Goal: Task Accomplishment & Management: Complete application form

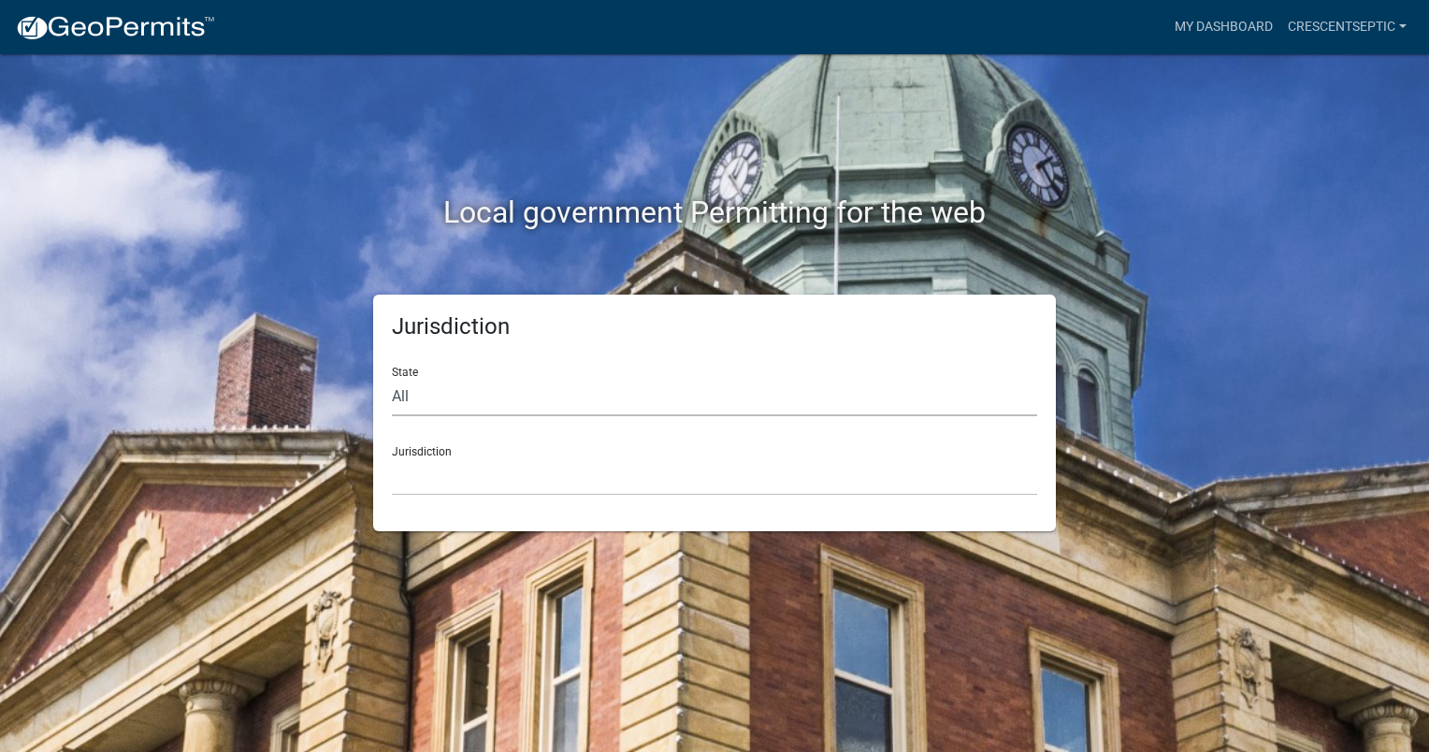
click at [433, 397] on select "All [US_STATE] [US_STATE] [US_STATE] [US_STATE] [US_STATE] [US_STATE] [US_STATE…" at bounding box center [714, 397] width 645 height 38
select select "[US_STATE]"
click at [392, 378] on select "All [US_STATE] [US_STATE] [US_STATE] [US_STATE] [US_STATE] [US_STATE] [US_STATE…" at bounding box center [714, 397] width 645 height 38
click at [418, 484] on select "[GEOGRAPHIC_DATA], [US_STATE] [GEOGRAPHIC_DATA], [US_STATE] [GEOGRAPHIC_DATA], …" at bounding box center [714, 476] width 645 height 38
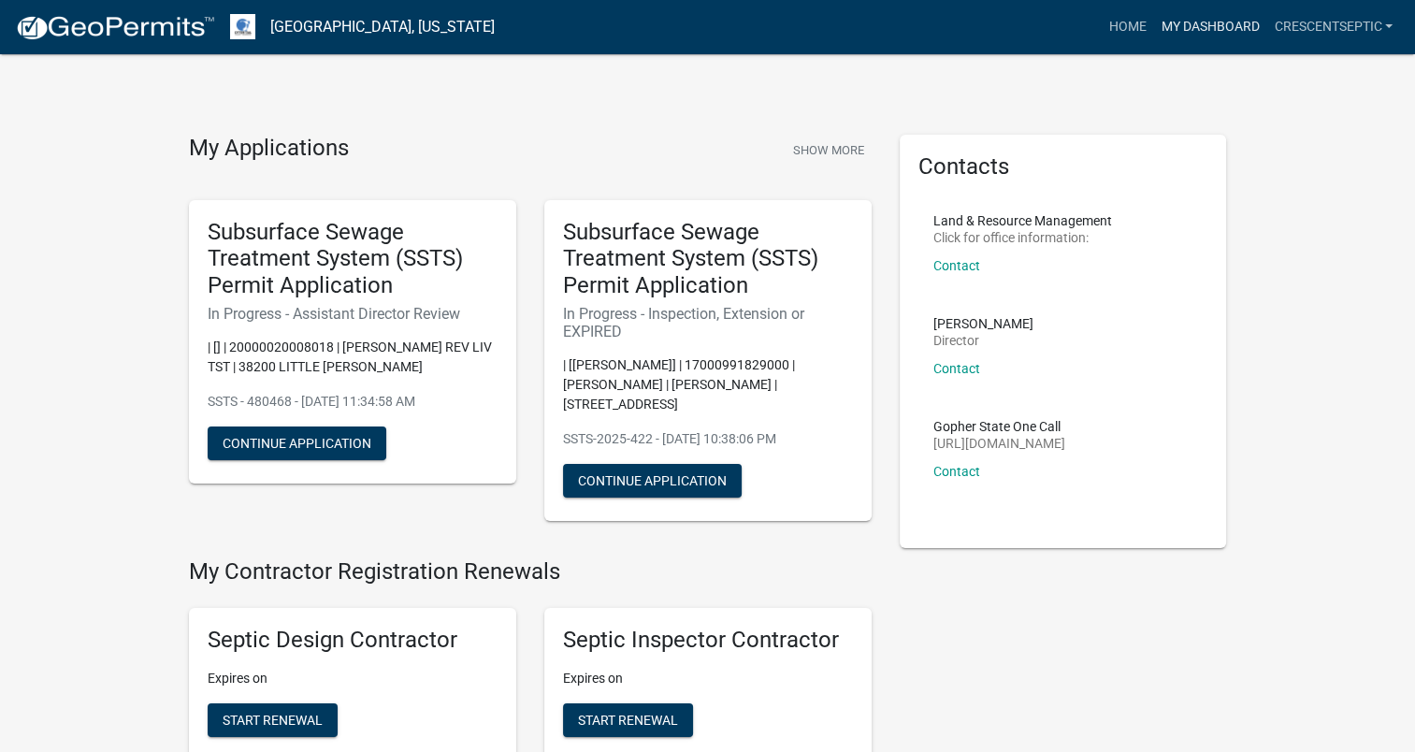
click at [1195, 34] on link "My Dashboard" at bounding box center [1209, 27] width 113 height 36
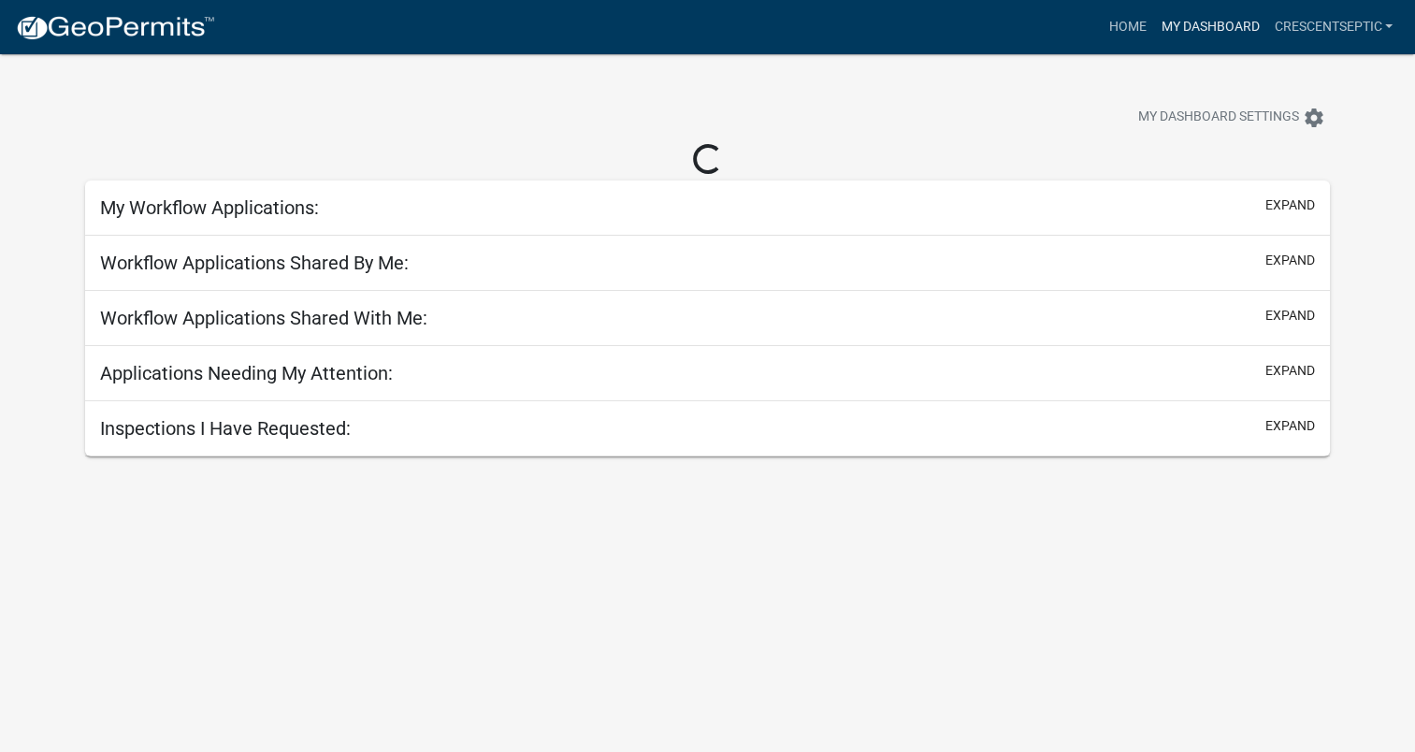
select select "3: 100"
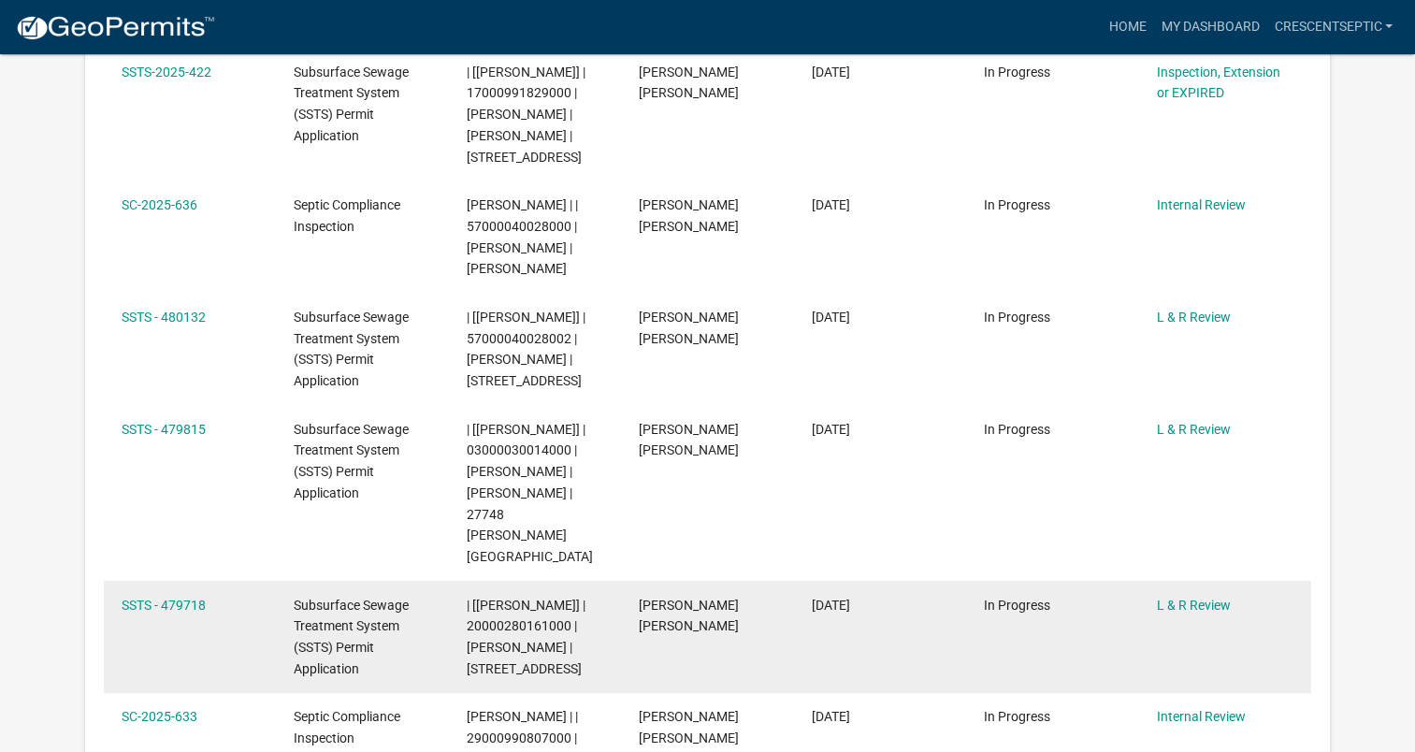
scroll to position [154, 0]
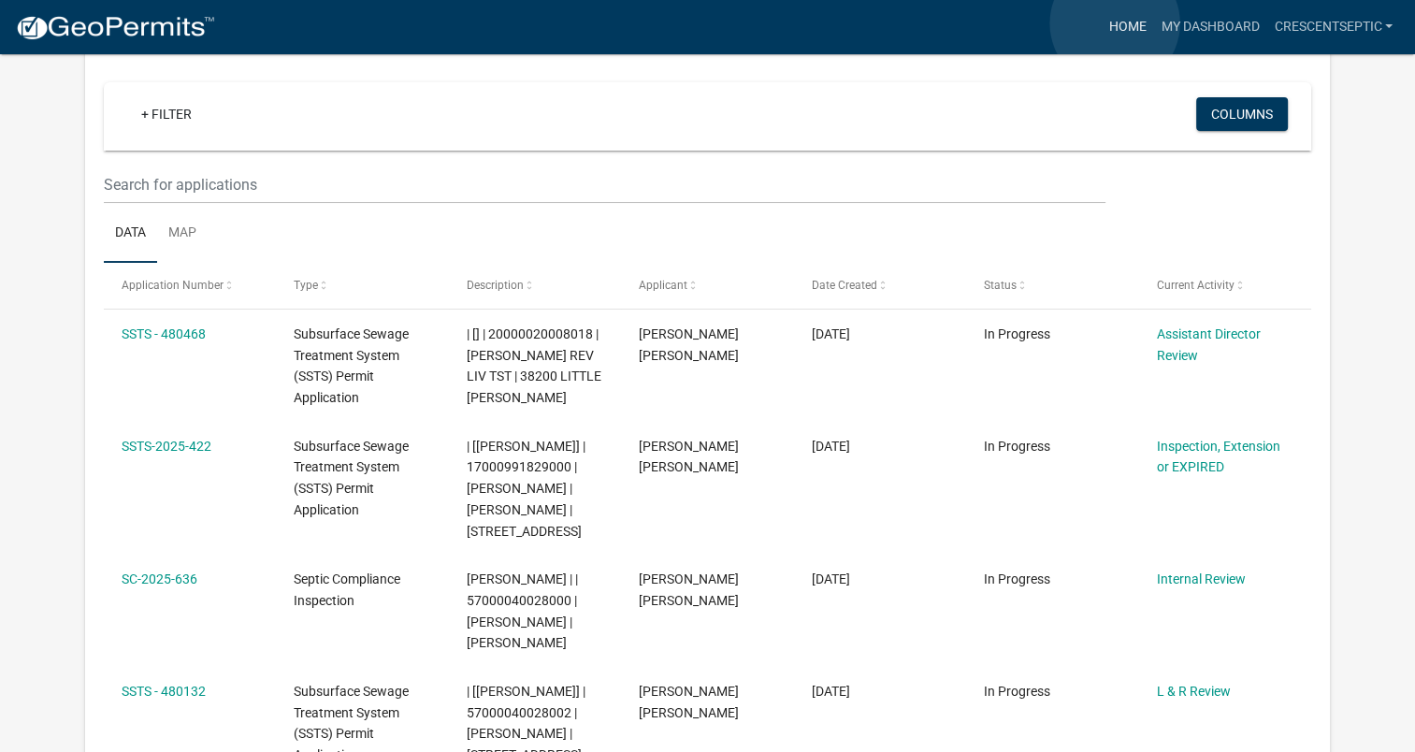
click at [1115, 23] on link "Home" at bounding box center [1127, 27] width 52 height 36
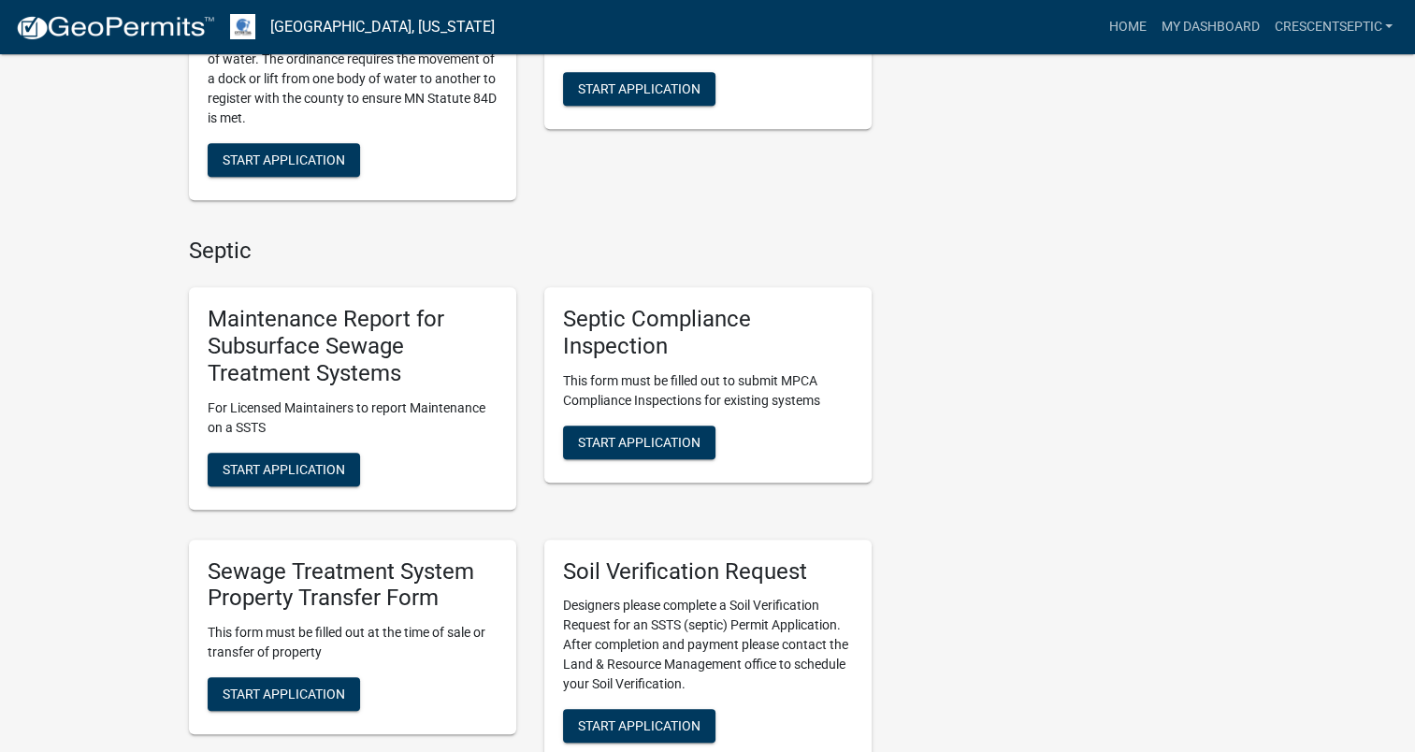
scroll to position [935, 0]
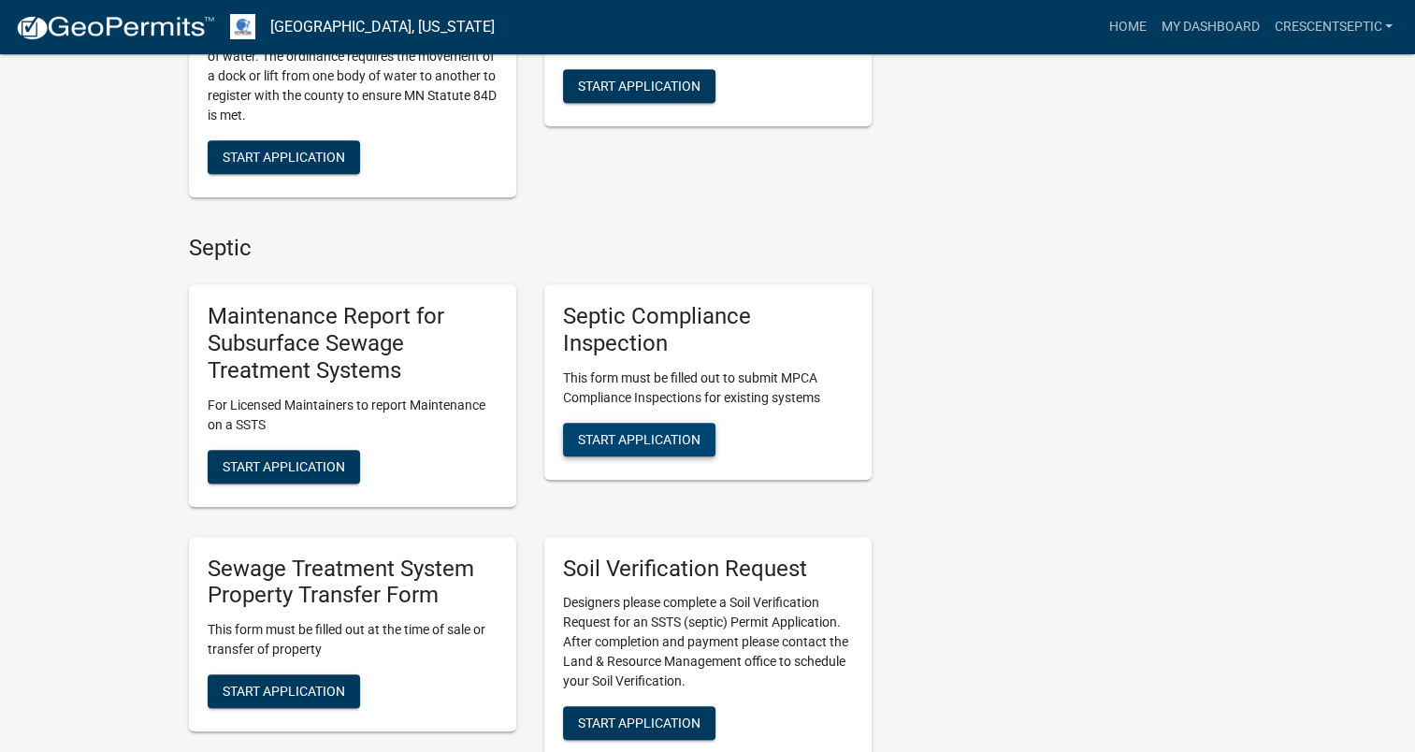
click at [596, 431] on span "Start Application" at bounding box center [639, 438] width 123 height 15
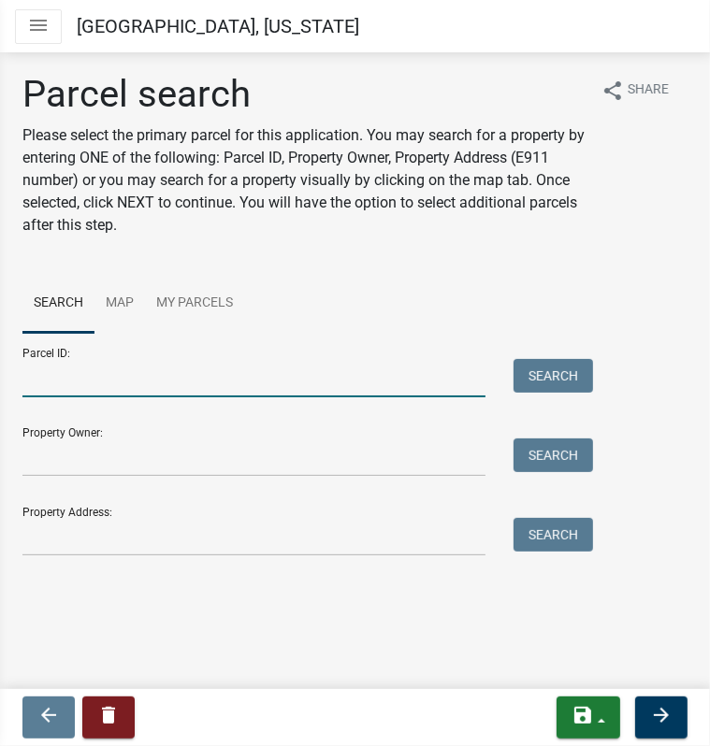
click at [236, 374] on input "Parcel ID:" at bounding box center [253, 378] width 463 height 38
paste input "17000991291001"
type input "17000991291001"
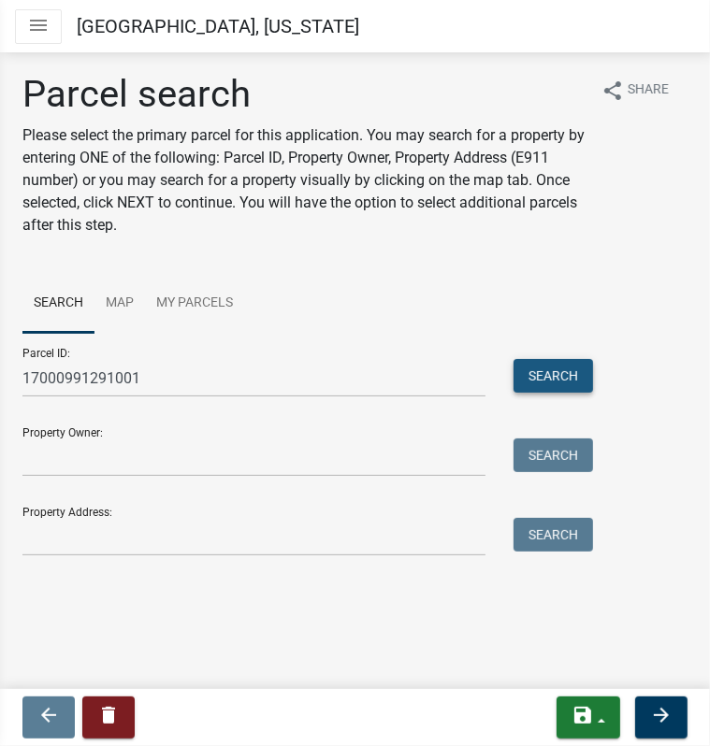
click at [524, 373] on button "Search" at bounding box center [553, 376] width 80 height 34
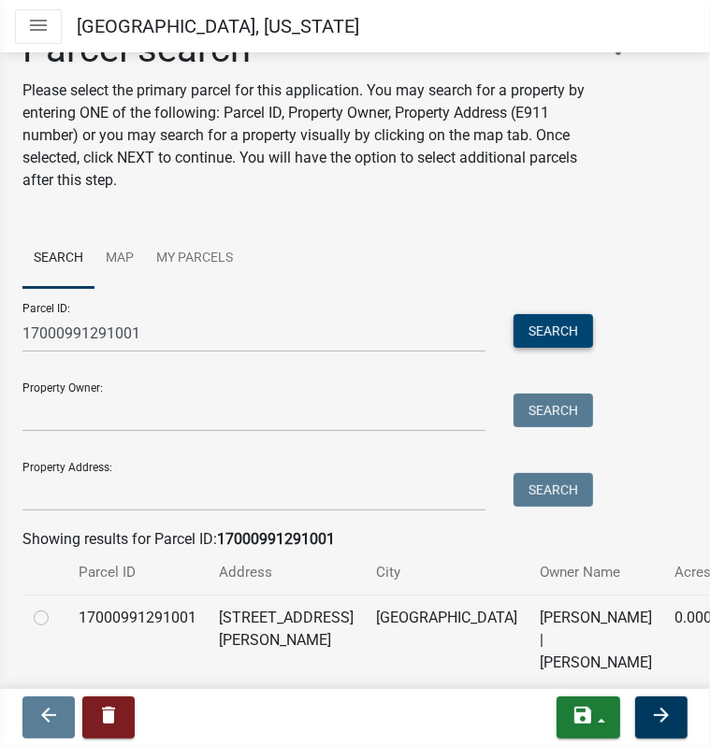
scroll to position [112, 0]
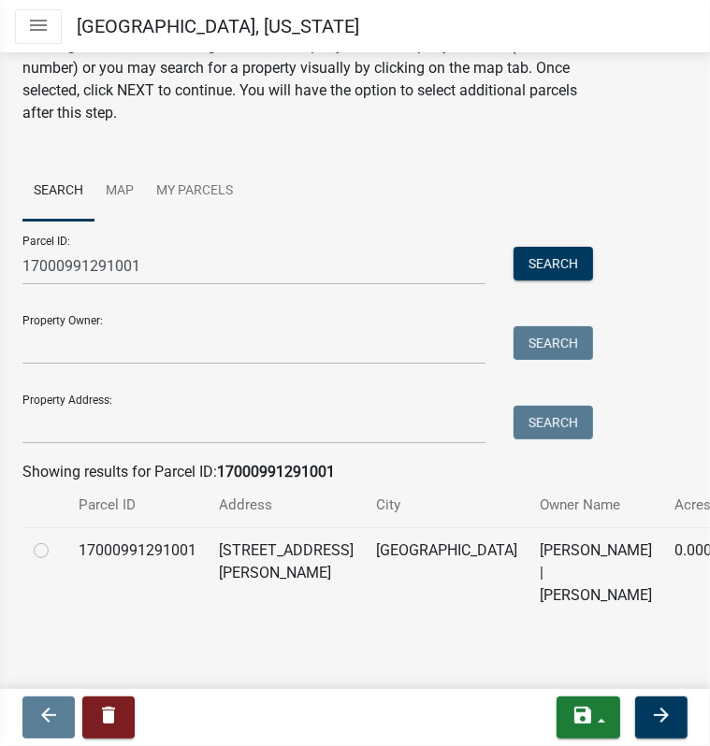
drag, startPoint x: 37, startPoint y: 544, endPoint x: 123, endPoint y: 565, distance: 87.6
click at [56, 540] on label at bounding box center [56, 540] width 0 height 0
click at [56, 545] on input "radio" at bounding box center [62, 546] width 12 height 12
radio input "true"
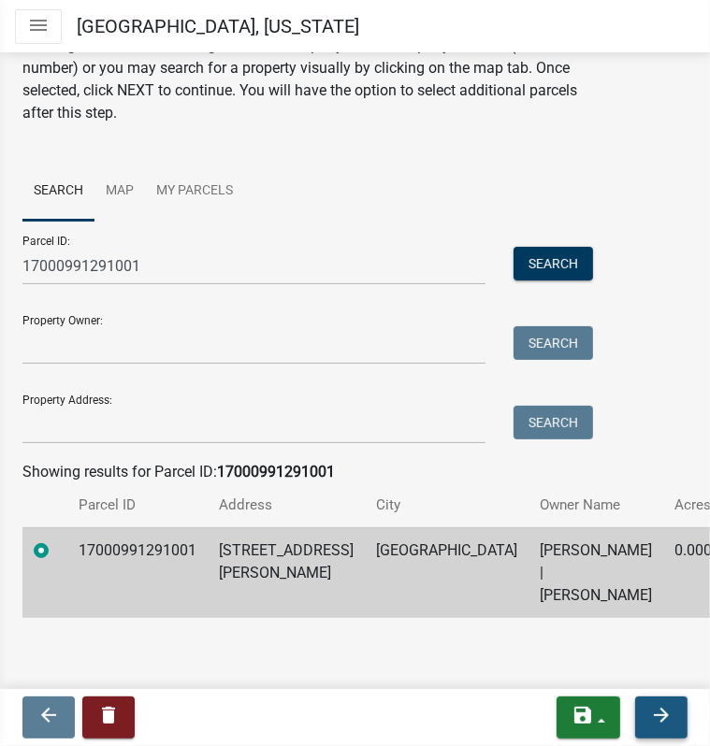
click at [650, 709] on button "arrow_forward" at bounding box center [661, 718] width 52 height 42
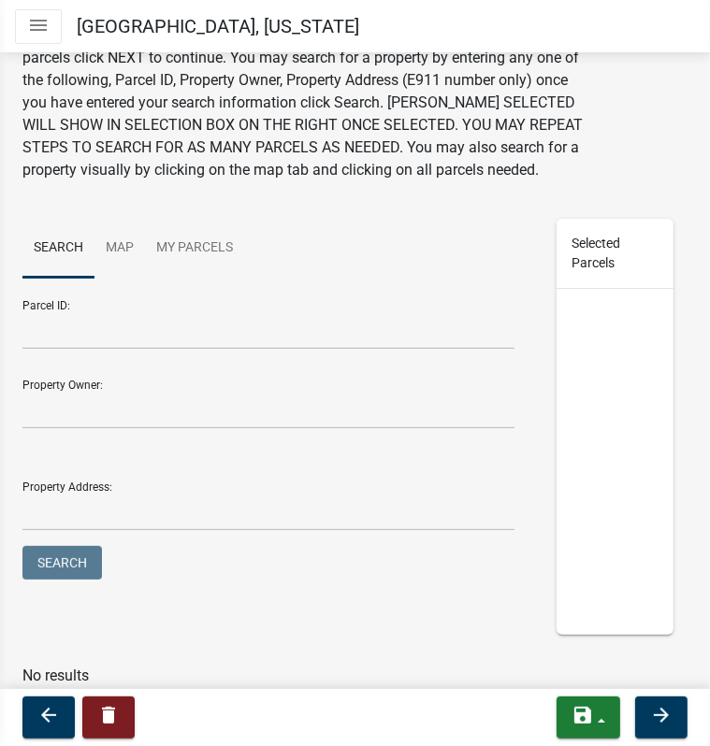
scroll to position [193, 0]
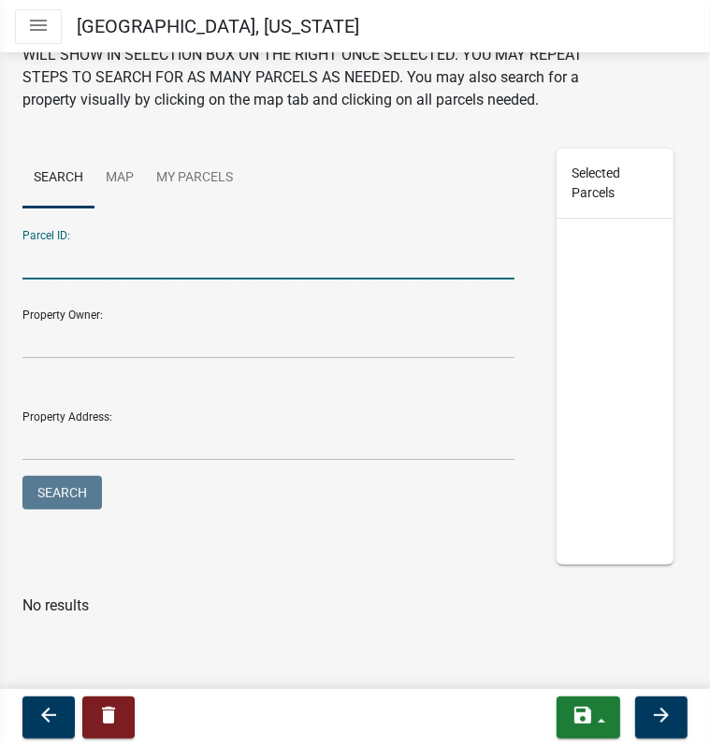
click at [125, 262] on input "Parcel ID:" at bounding box center [268, 260] width 492 height 38
paste input "17000991646000"
type input "17000991646000"
click at [67, 493] on button "Search" at bounding box center [62, 493] width 80 height 34
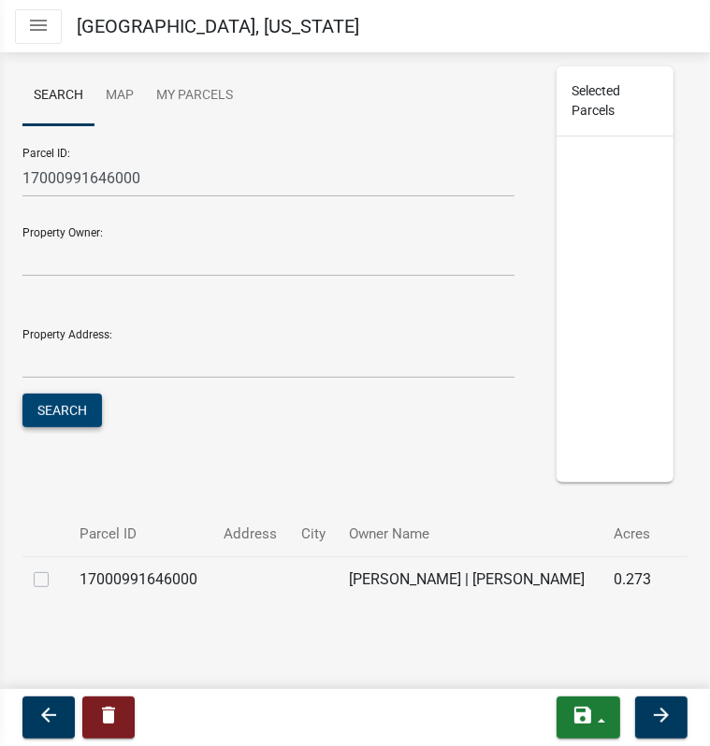
scroll to position [296, 0]
click at [56, 569] on label at bounding box center [56, 569] width 0 height 0
click at [56, 569] on input "checkbox" at bounding box center [62, 575] width 12 height 12
checkbox input "true"
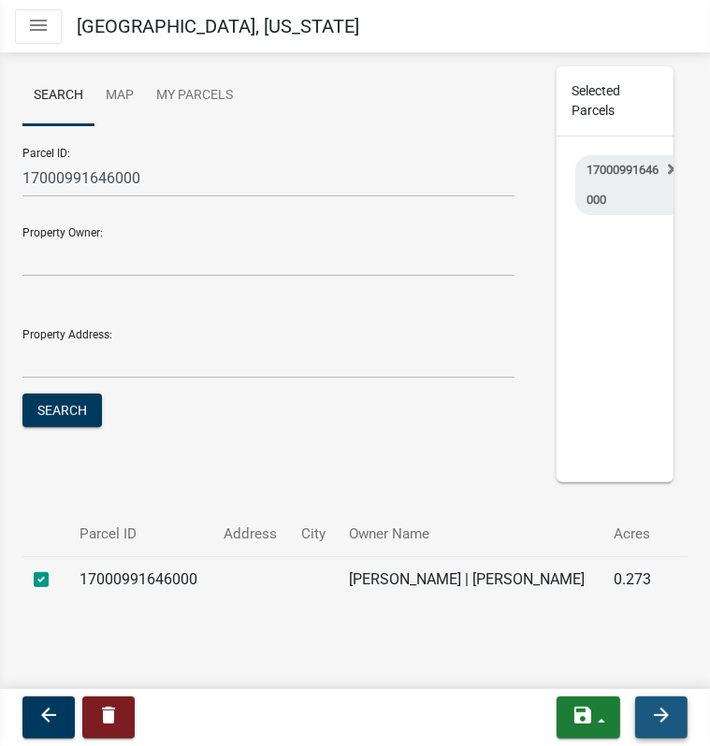
click at [669, 713] on icon "arrow_forward" at bounding box center [661, 715] width 22 height 22
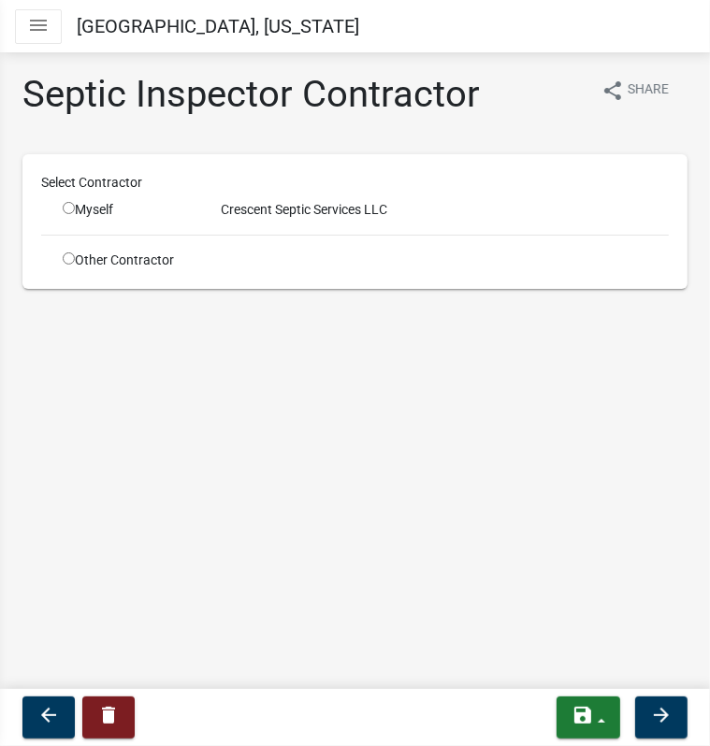
click at [69, 210] on input "radio" at bounding box center [69, 208] width 12 height 12
radio input "true"
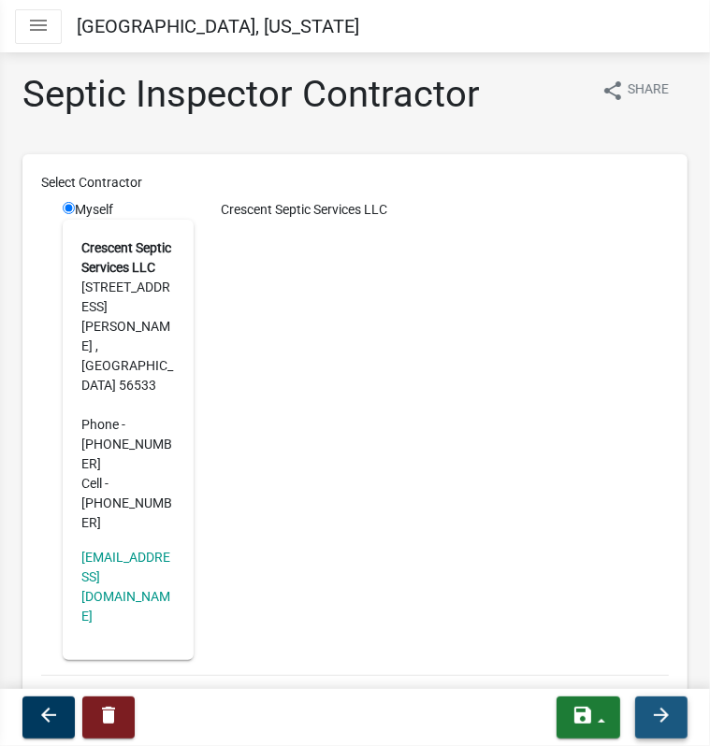
click at [654, 719] on icon "arrow_forward" at bounding box center [661, 715] width 22 height 22
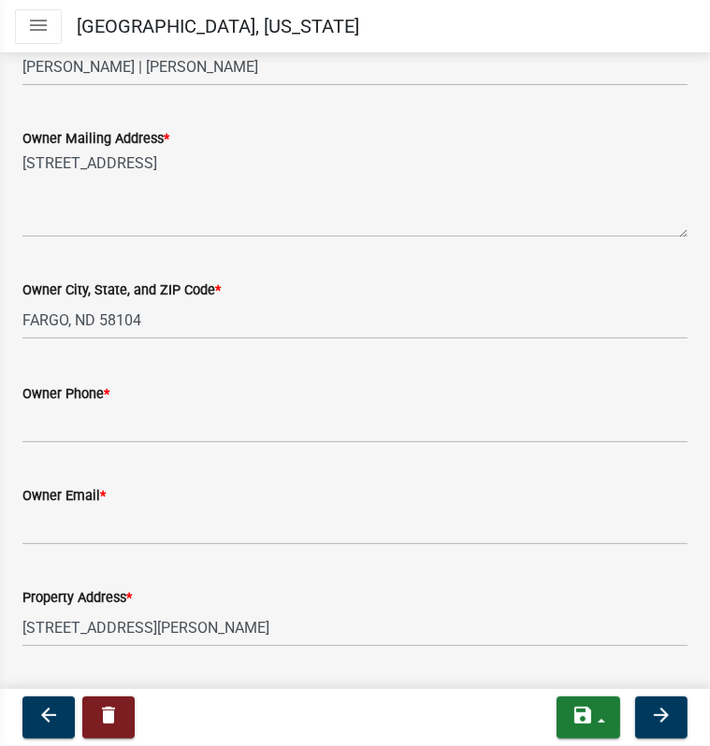
scroll to position [468, 0]
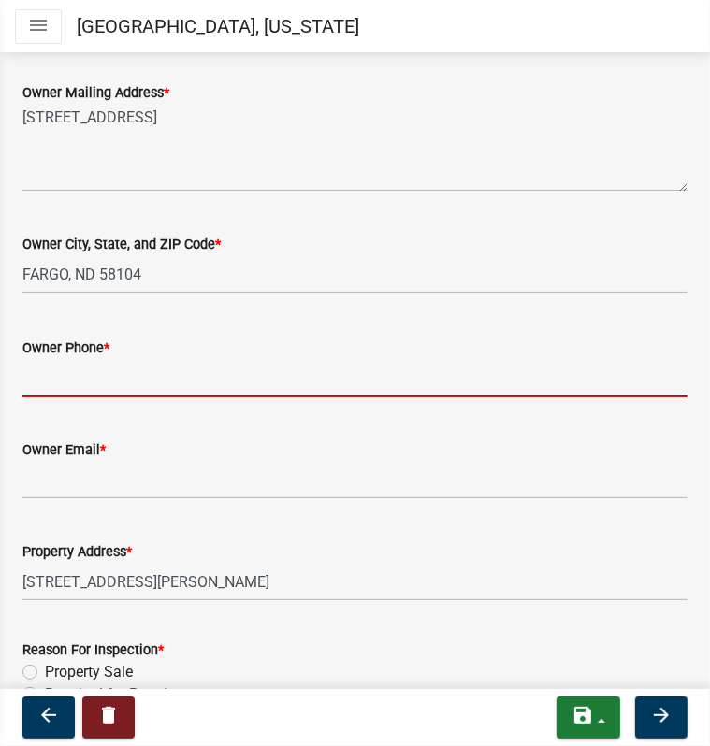
click at [186, 375] on input "Owner Phone *" at bounding box center [354, 378] width 665 height 38
paste input "[PHONE_NUMBER]"
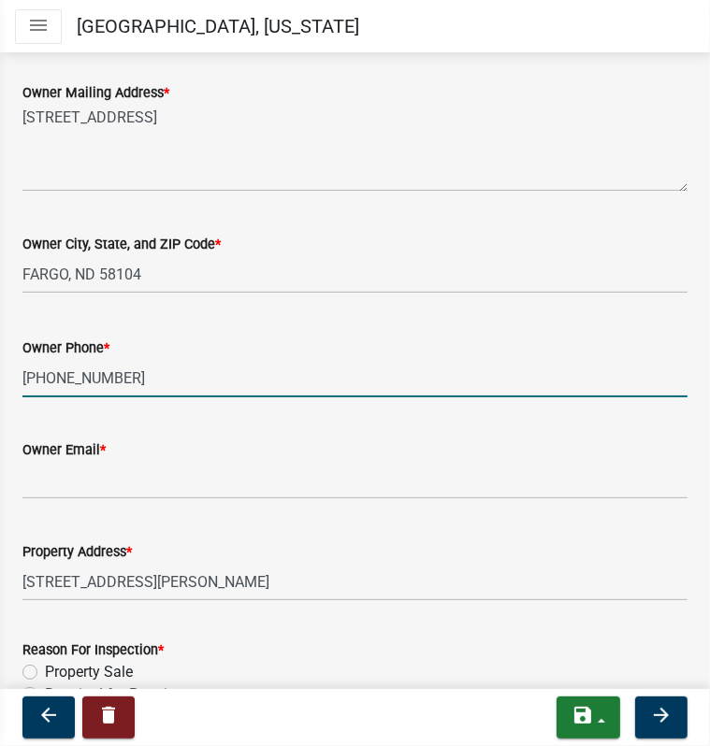
type input "[PHONE_NUMBER]"
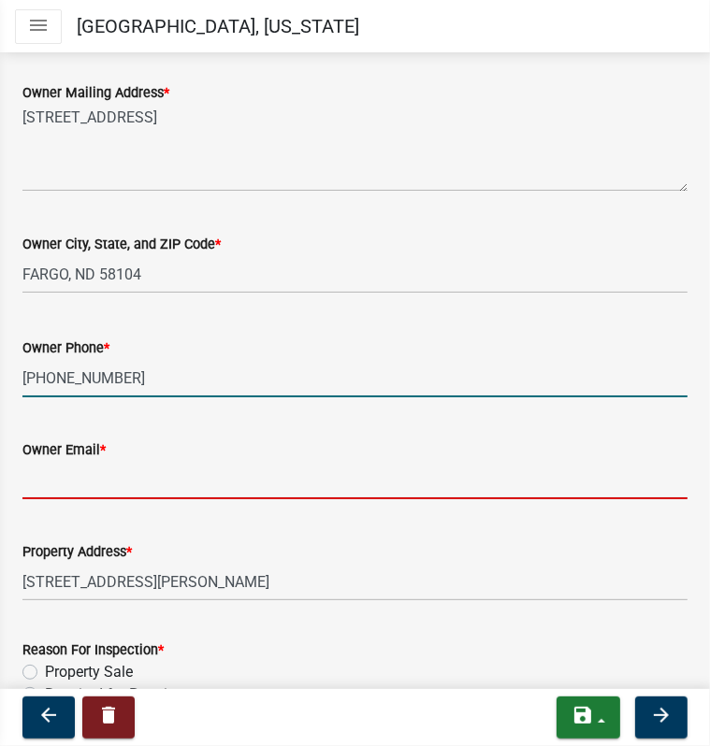
click at [94, 472] on input "Owner Email *" at bounding box center [354, 480] width 665 height 38
paste input "rkvalvog at [DOMAIN_NAME]"
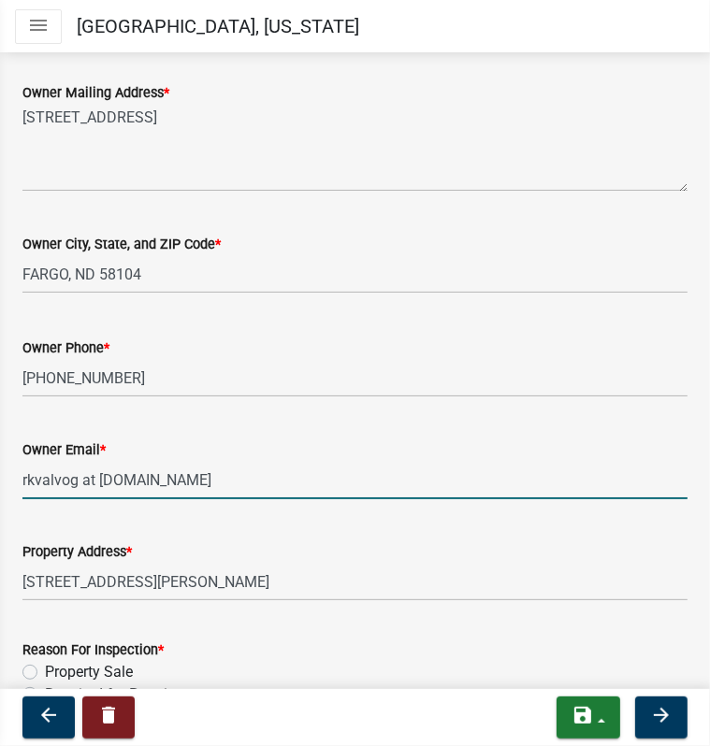
drag, startPoint x: 98, startPoint y: 483, endPoint x: 74, endPoint y: 483, distance: 24.3
click at [74, 483] on input "rkvalvog at [DOMAIN_NAME]" at bounding box center [354, 480] width 665 height 38
click at [234, 482] on input "[EMAIL_ADDRESS][DOMAIN_NAME]" at bounding box center [354, 480] width 665 height 38
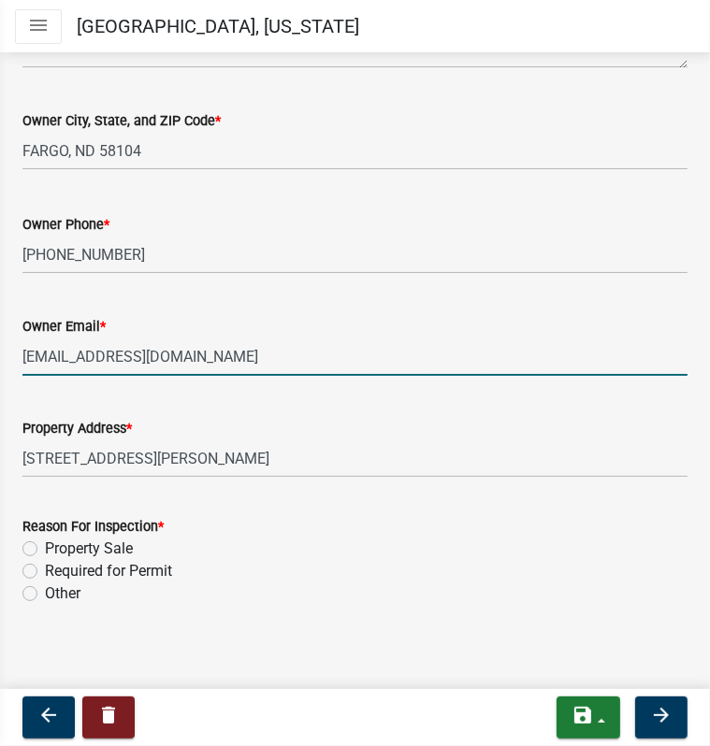
scroll to position [596, 0]
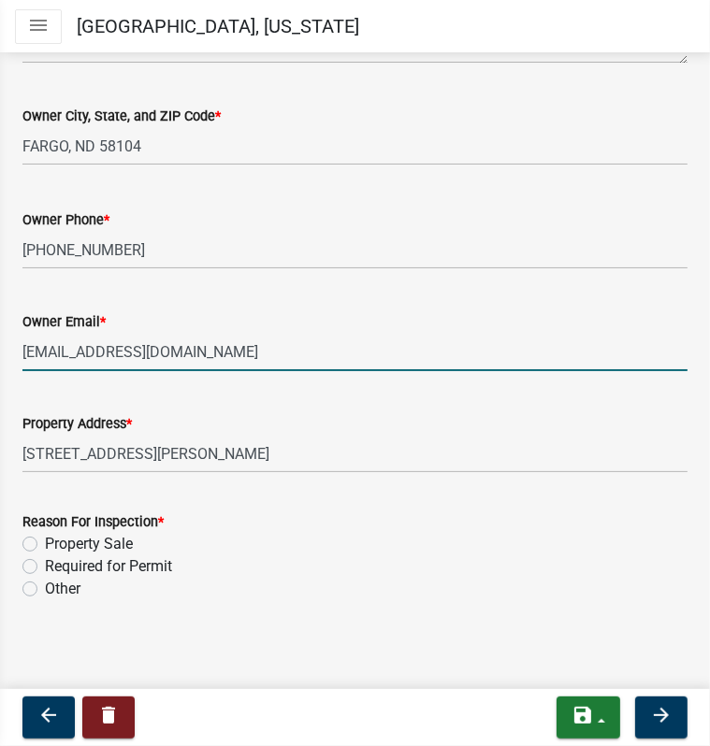
type input "[EMAIL_ADDRESS][DOMAIN_NAME]"
click at [45, 545] on label "Property Sale" at bounding box center [89, 544] width 88 height 22
click at [45, 545] on input "Property Sale" at bounding box center [51, 539] width 12 height 12
radio input "true"
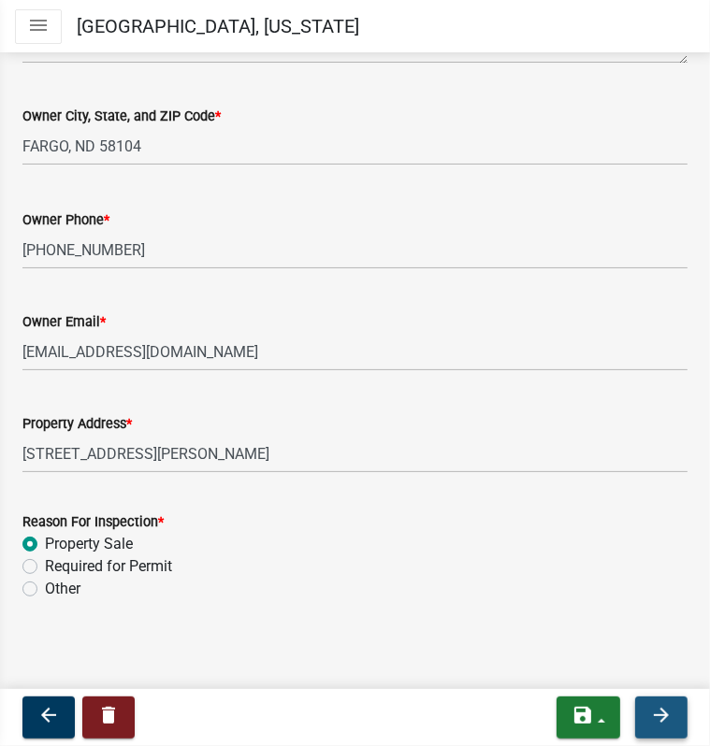
click at [651, 716] on icon "arrow_forward" at bounding box center [661, 715] width 22 height 22
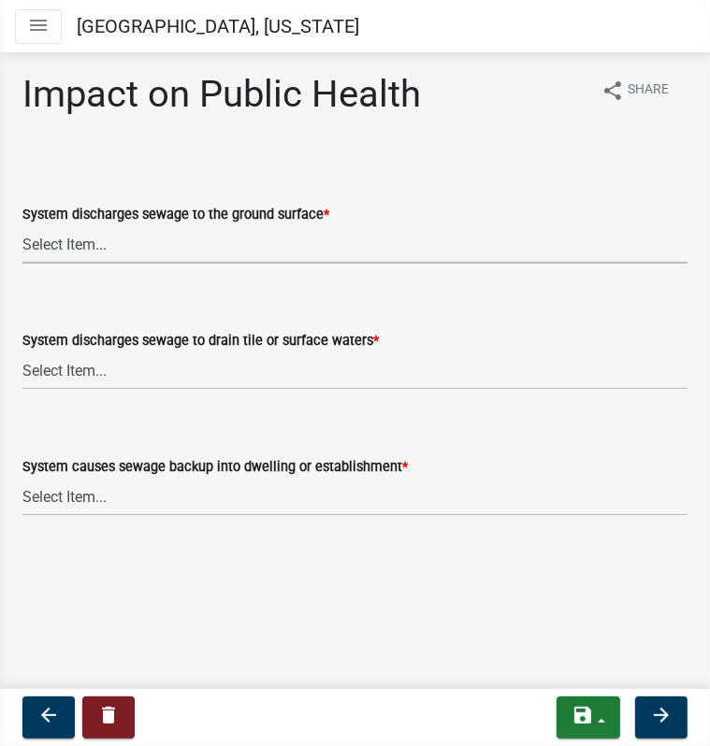
drag, startPoint x: 109, startPoint y: 251, endPoint x: 111, endPoint y: 264, distance: 13.2
click at [109, 251] on select "Select Item... Yes No" at bounding box center [354, 244] width 665 height 38
click at [22, 225] on select "Select Item... Yes No" at bounding box center [354, 244] width 665 height 38
select select "9c5ef684-d0d4-4879-ab12-905ddbd81a72"
click at [110, 371] on select "Select Item... Yes No" at bounding box center [354, 371] width 665 height 38
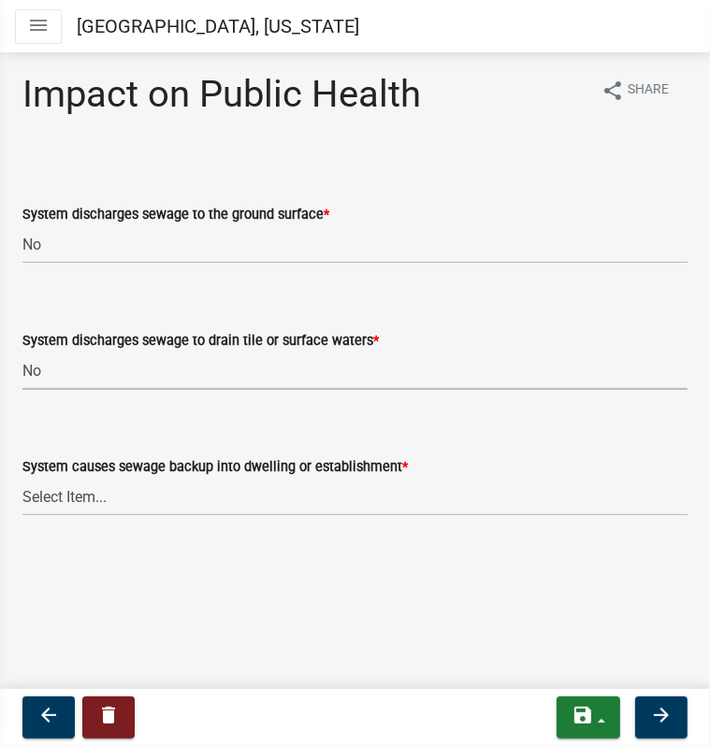
click at [22, 352] on select "Select Item... Yes No" at bounding box center [354, 371] width 665 height 38
select select "7d491a2b-e9f0-4952-b474-53ca749b22af"
drag, startPoint x: 108, startPoint y: 489, endPoint x: 105, endPoint y: 514, distance: 25.5
click at [108, 489] on select "Select Item... Yes No" at bounding box center [354, 497] width 665 height 38
click at [22, 478] on select "Select Item... Yes No" at bounding box center [354, 497] width 665 height 38
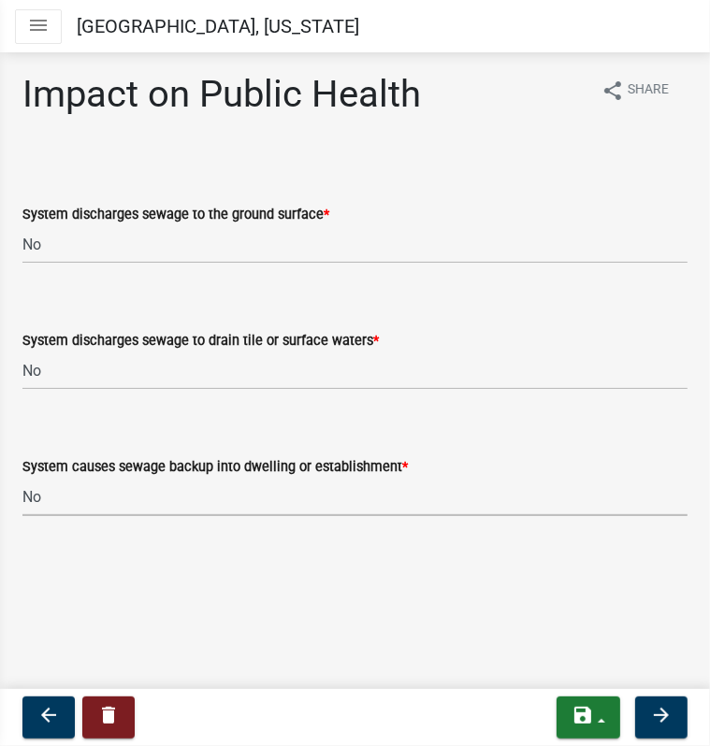
select select "6e07b46b-a403-4f3e-b4fc-218acc732c01"
click at [651, 716] on icon "arrow_forward" at bounding box center [661, 715] width 22 height 22
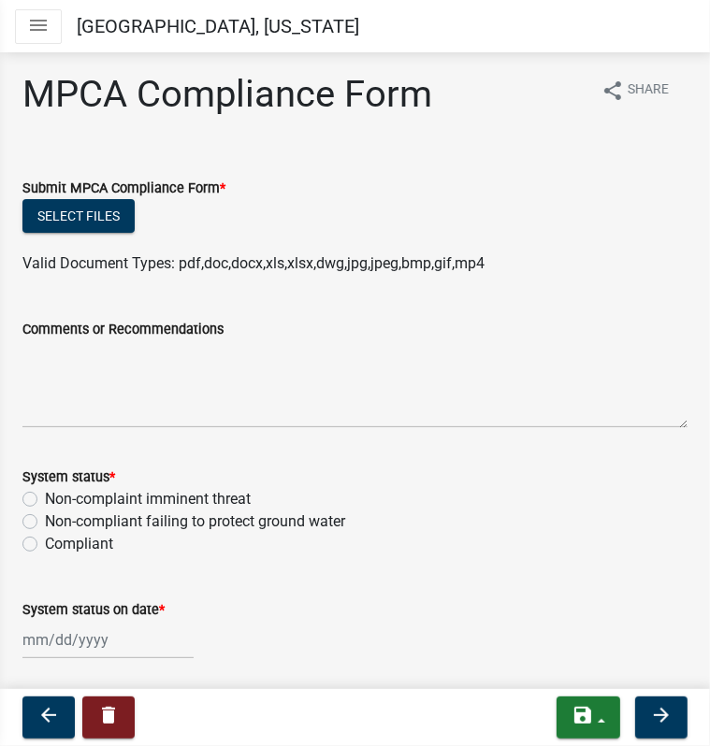
click at [45, 545] on label "Compliant" at bounding box center [79, 544] width 68 height 22
click at [45, 545] on input "Compliant" at bounding box center [51, 539] width 12 height 12
radio input "true"
click at [86, 638] on div at bounding box center [107, 640] width 171 height 38
select select "9"
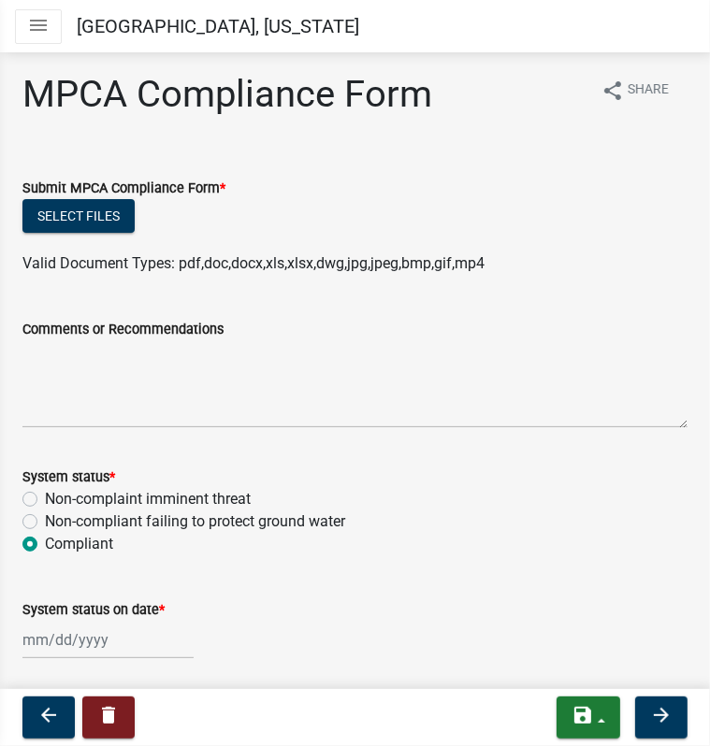
select select "2025"
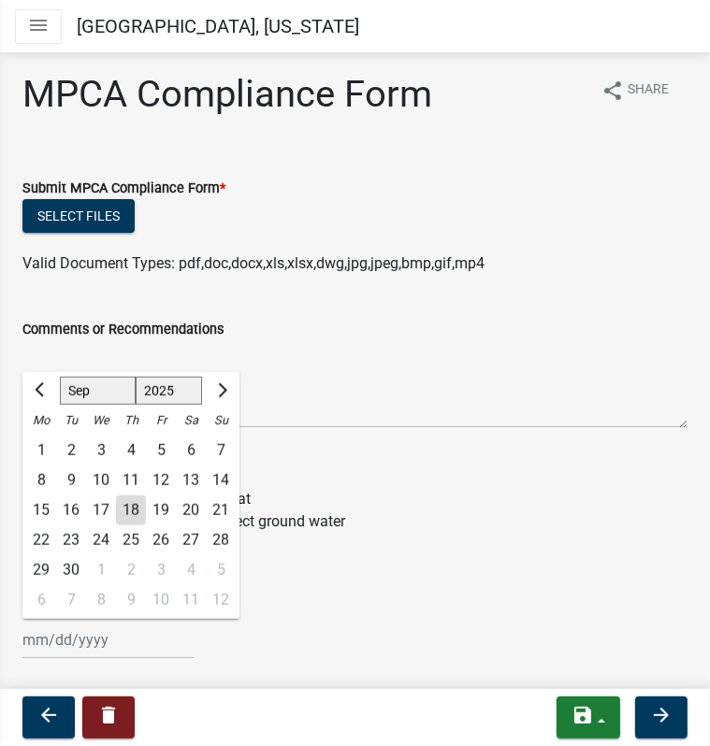
click at [103, 509] on div "17" at bounding box center [101, 511] width 30 height 30
type input "[DATE]"
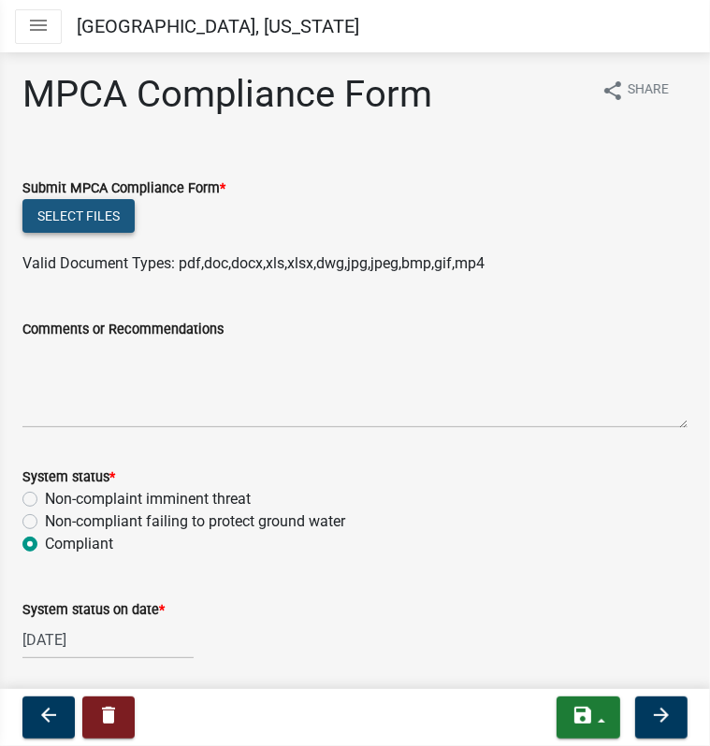
click at [72, 223] on button "Select files" at bounding box center [78, 216] width 112 height 34
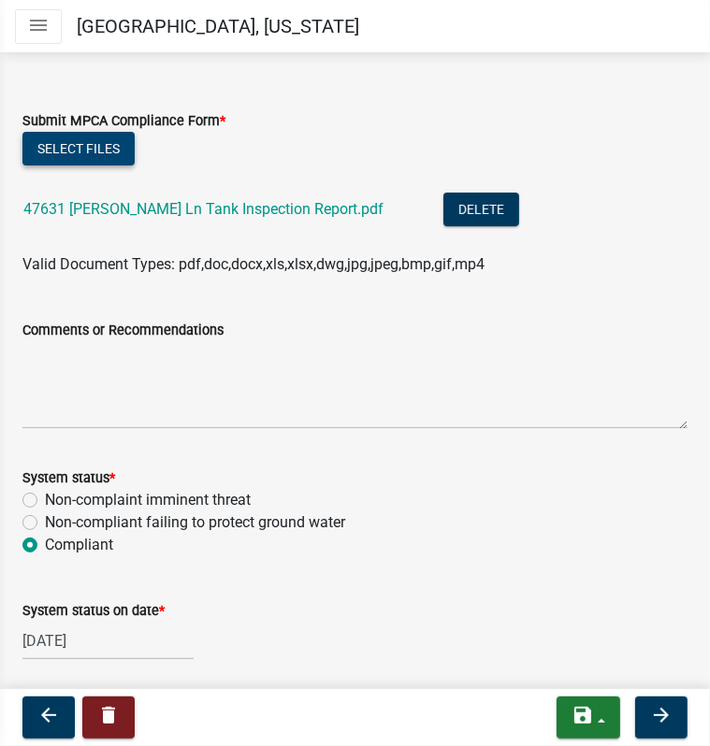
scroll to position [127, 0]
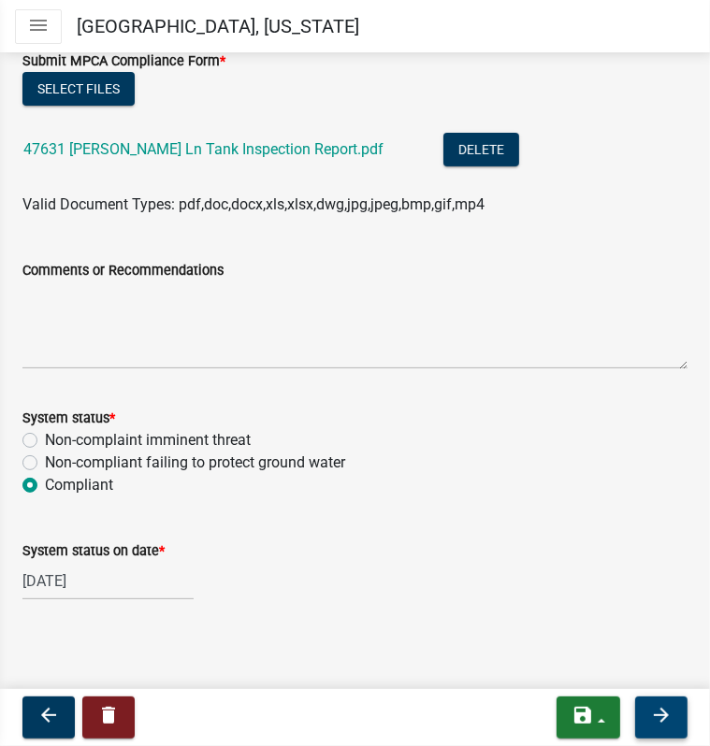
click at [655, 716] on icon "arrow_forward" at bounding box center [661, 715] width 22 height 22
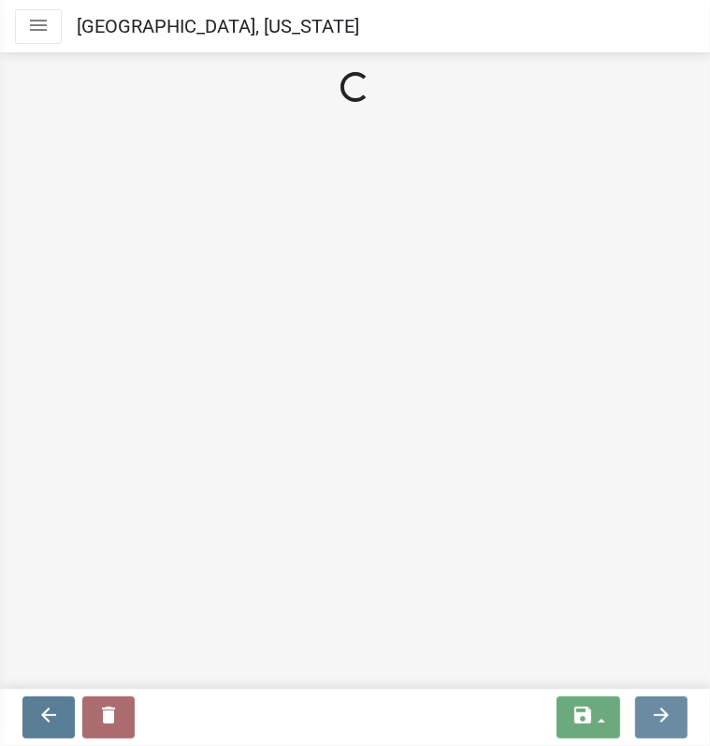
scroll to position [0, 0]
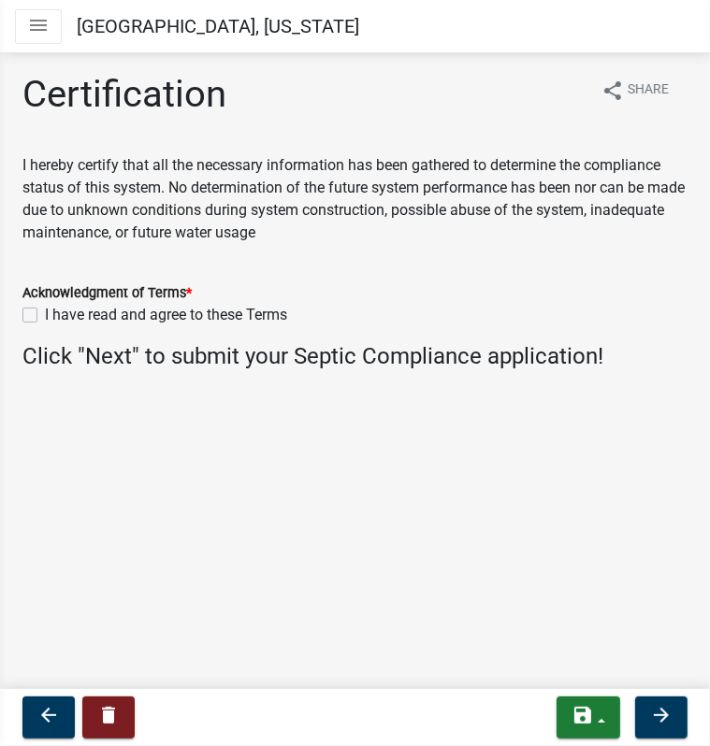
click at [45, 314] on label "I have read and agree to these Terms" at bounding box center [166, 315] width 242 height 22
click at [45, 314] on input "I have read and agree to these Terms" at bounding box center [51, 310] width 12 height 12
checkbox input "true"
click at [652, 710] on icon "arrow_forward" at bounding box center [661, 715] width 22 height 22
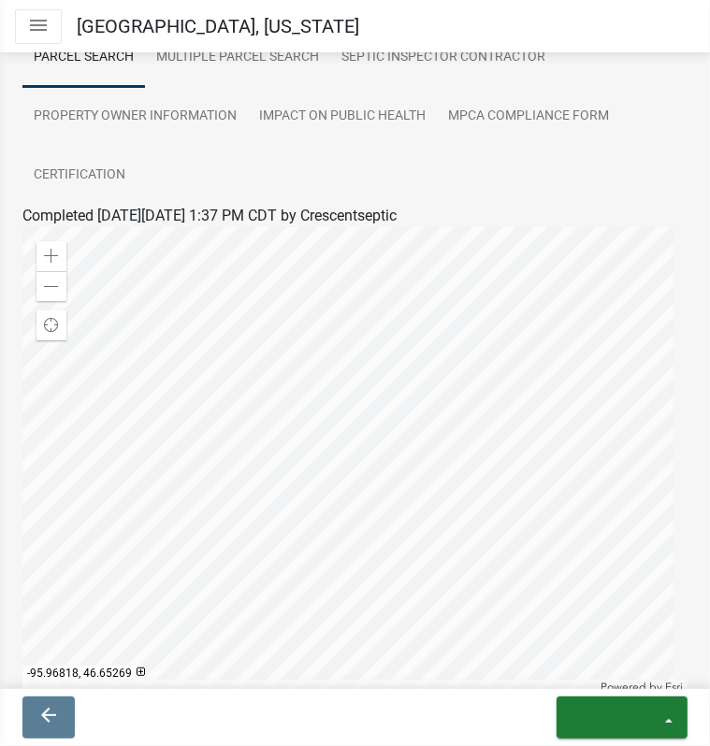
scroll to position [187, 0]
